Goal: Task Accomplishment & Management: Manage account settings

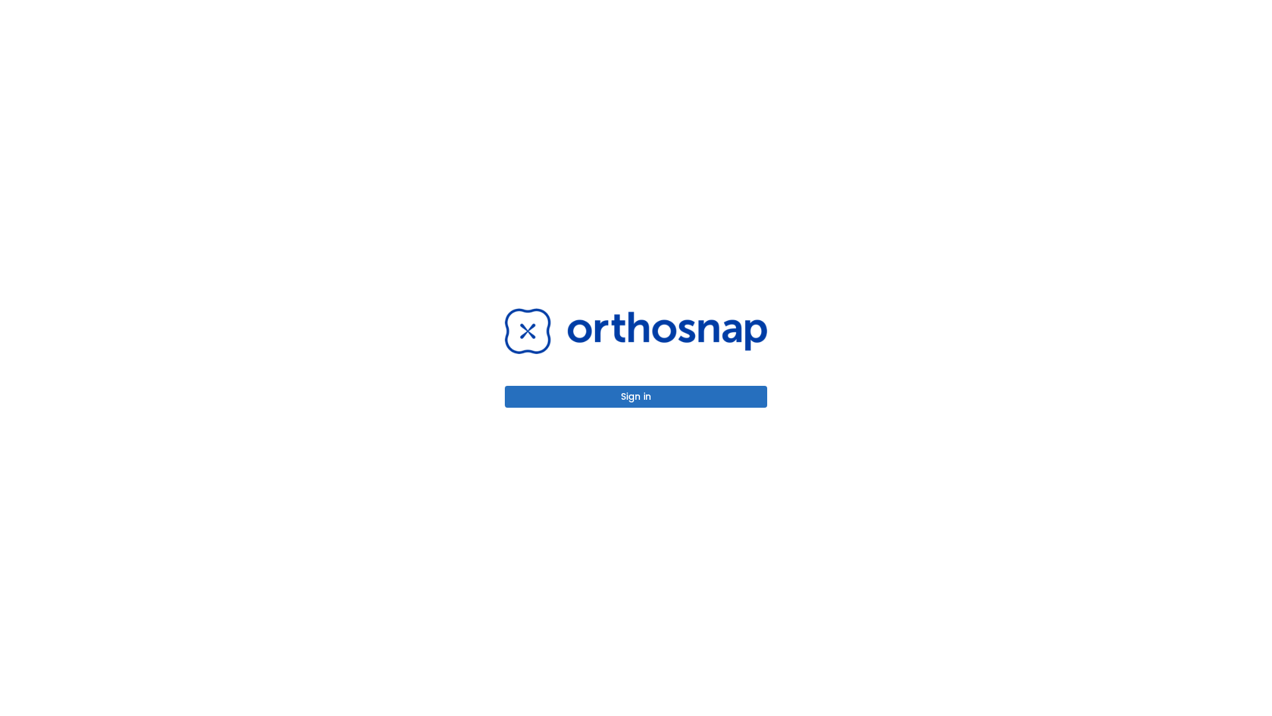
click at [636, 396] on button "Sign in" at bounding box center [636, 397] width 262 height 22
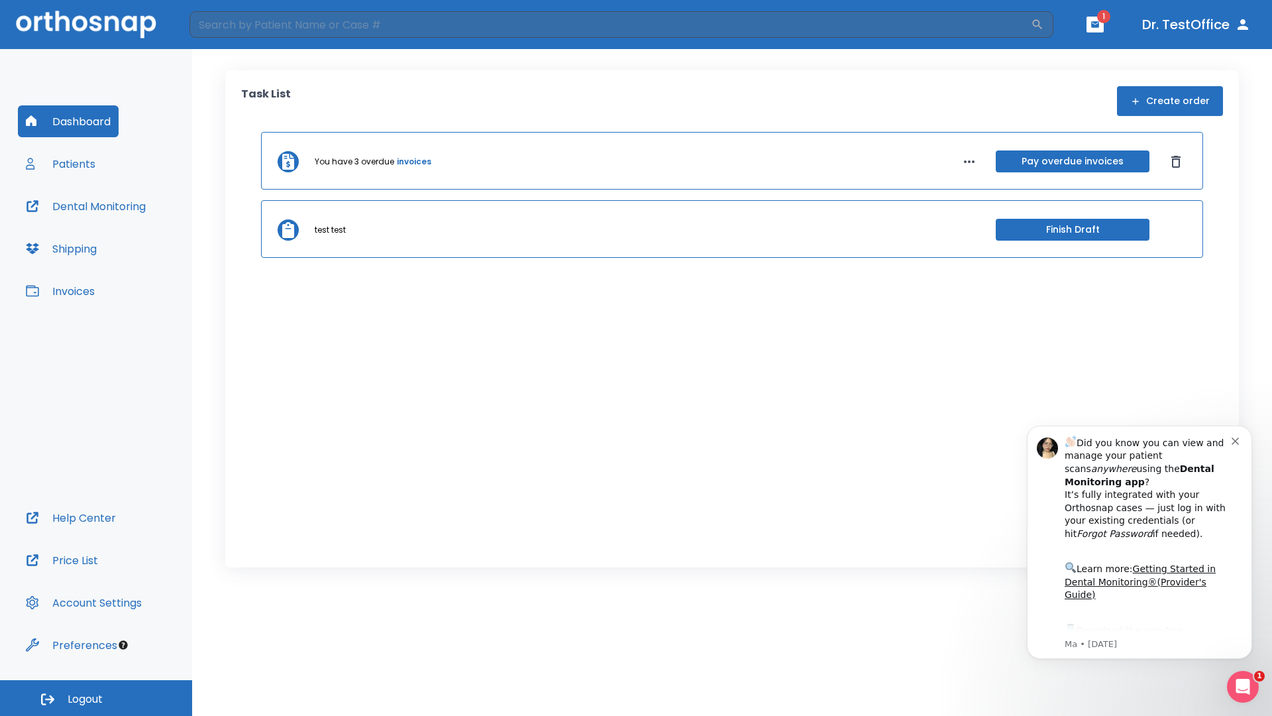
click at [96, 698] on span "Logout" at bounding box center [85, 699] width 35 height 15
